Goal: Information Seeking & Learning: Learn about a topic

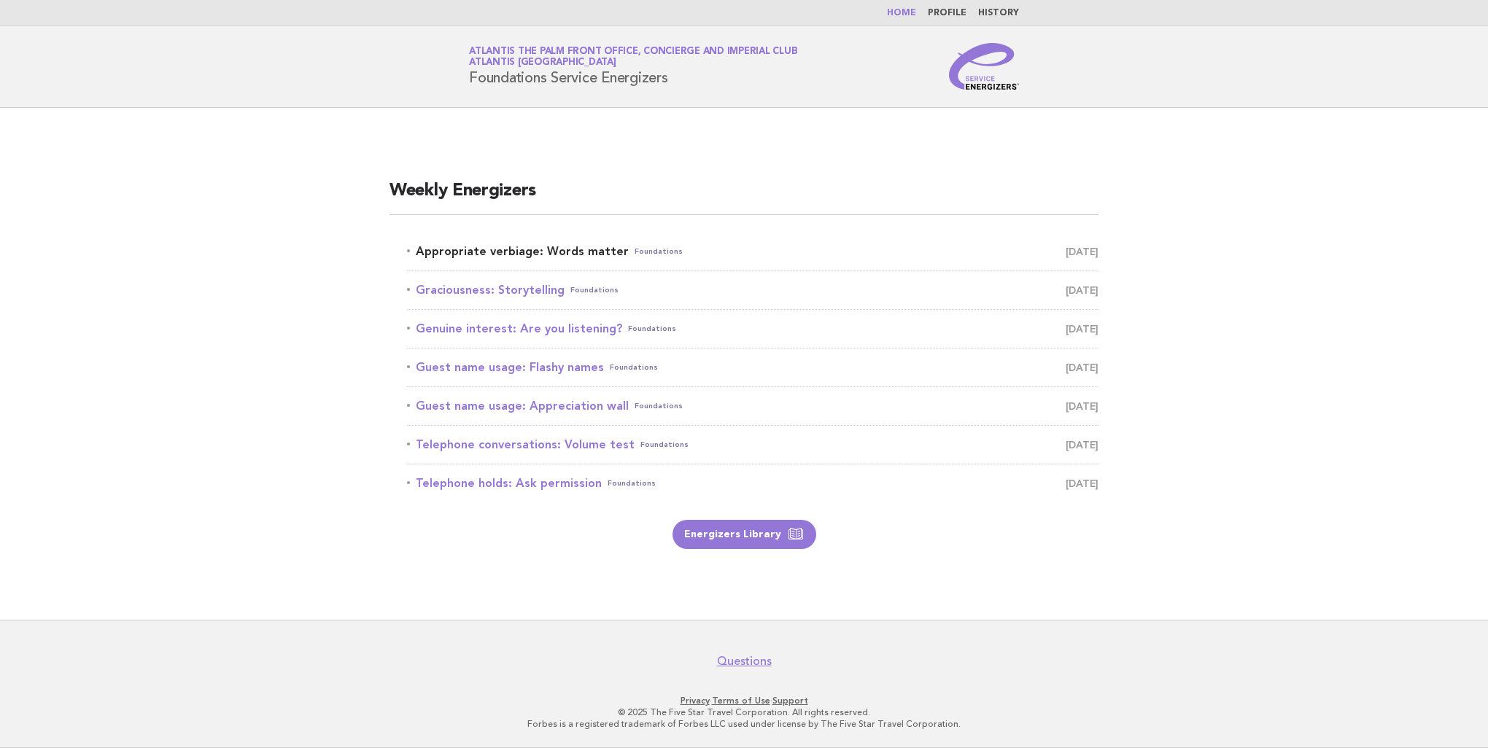
click at [532, 255] on link "Appropriate verbiage: Words matter Foundations August 14" at bounding box center [752, 251] width 691 height 20
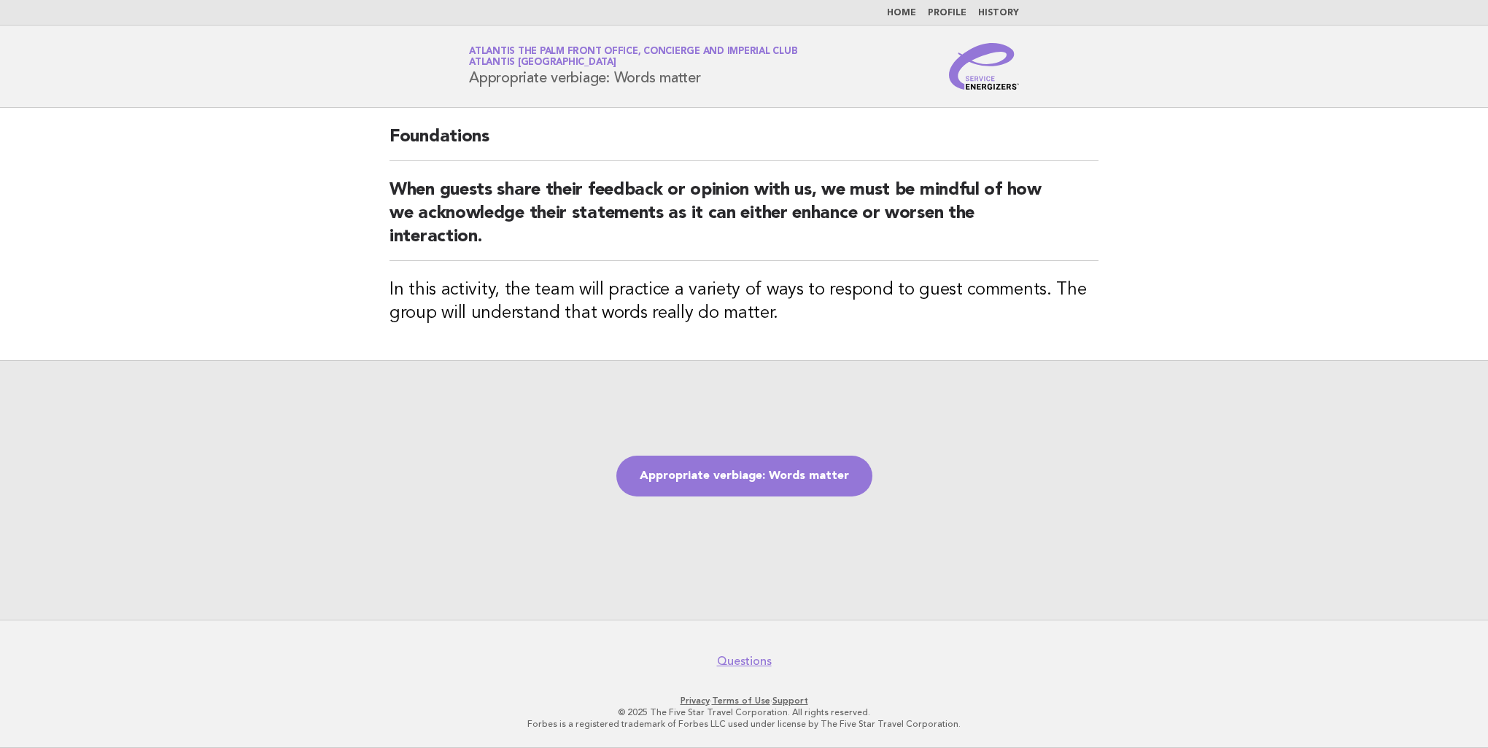
drag, startPoint x: 707, startPoint y: 77, endPoint x: 470, endPoint y: 75, distance: 237.8
click at [470, 75] on h1 "Service Energizers Atlantis The Palm Front Office, Concierge and Imperial Club …" at bounding box center [633, 66] width 328 height 38
copy h1 "Appropriate verbiage: Words matter"
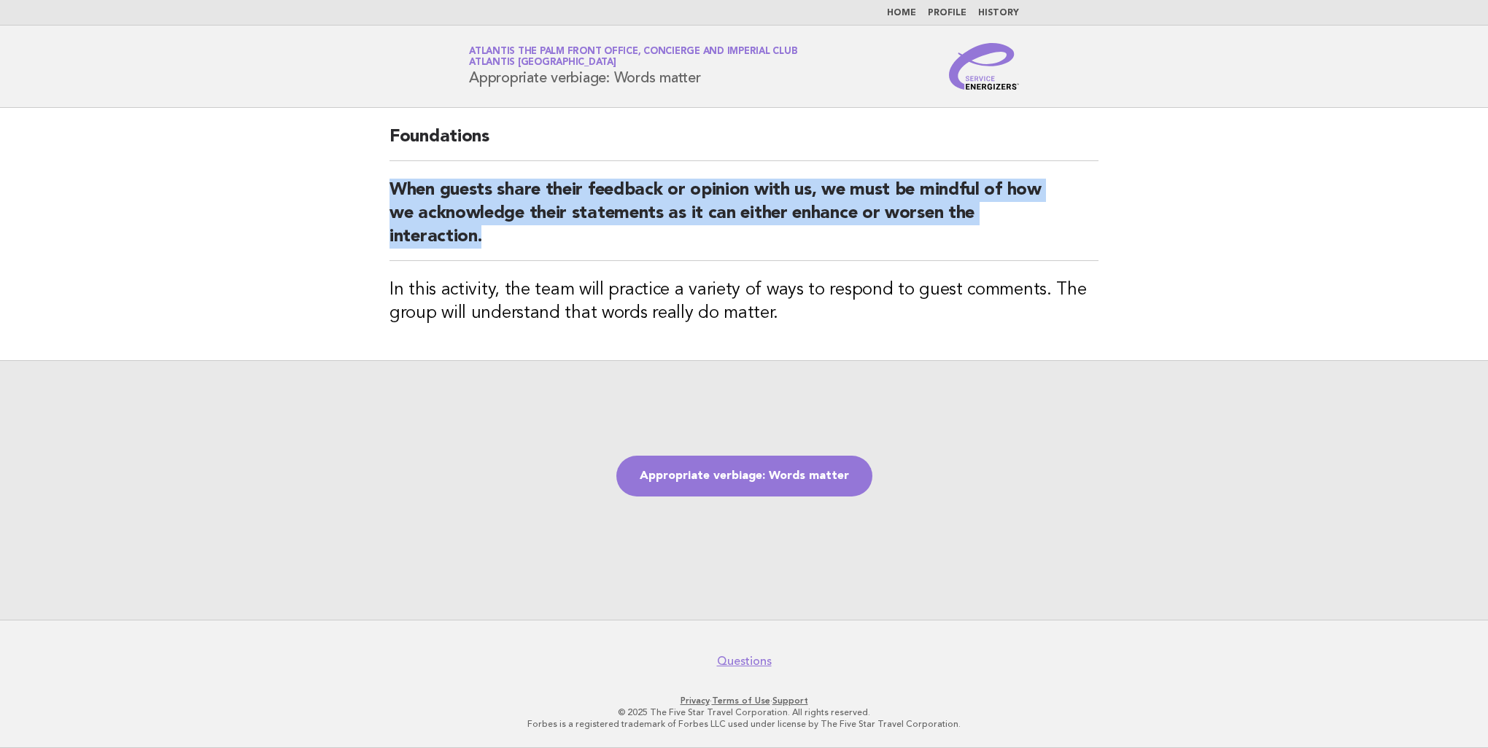
drag, startPoint x: 488, startPoint y: 242, endPoint x: 386, endPoint y: 192, distance: 113.8
click at [386, 192] on div "Foundations When guests share their feedback or opinion with us, we must be min…" at bounding box center [744, 234] width 744 height 252
copy h2 "When guests share their feedback or opinion with us, we must be mindful of how …"
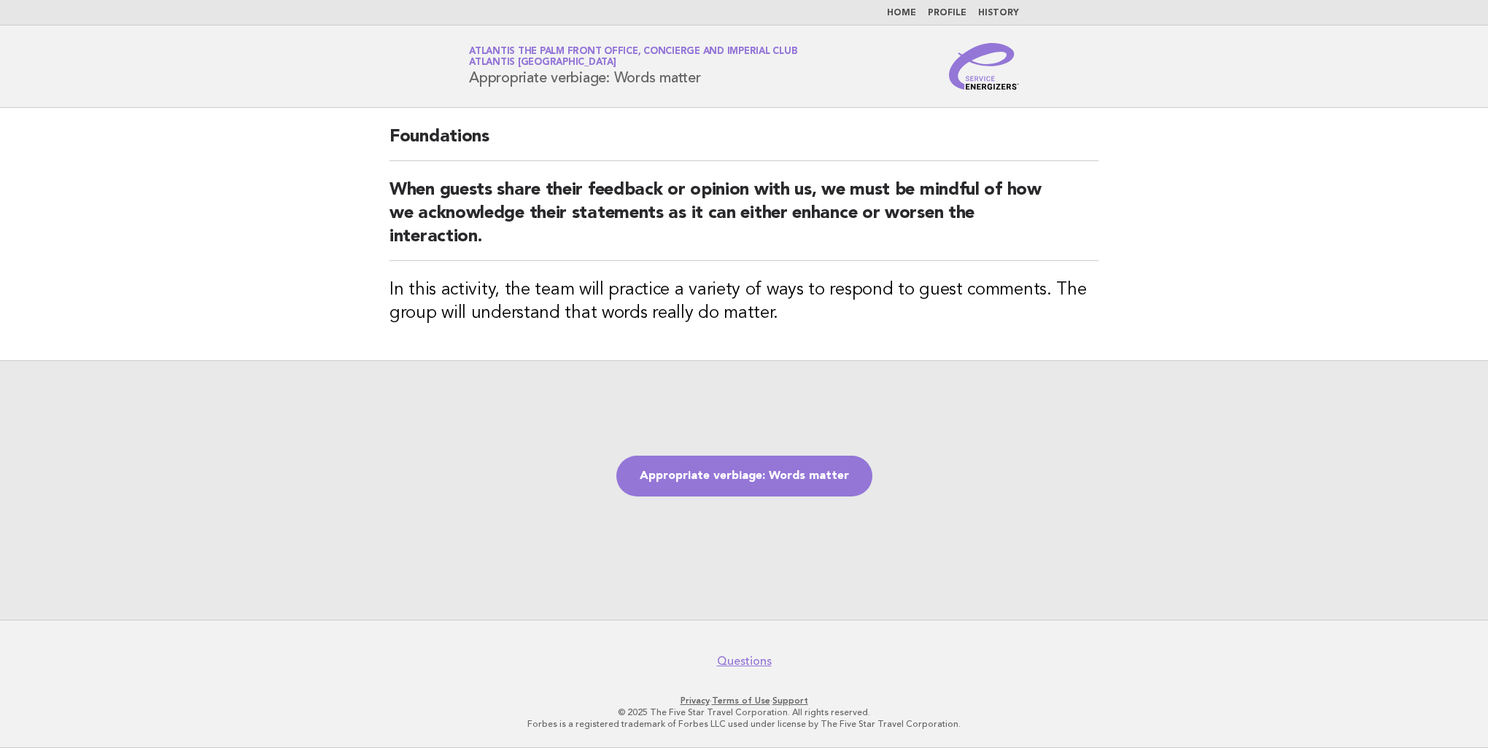
click at [1001, 425] on div "Appropriate verbiage: Words matter" at bounding box center [744, 490] width 1488 height 260
